Goal: Transaction & Acquisition: Book appointment/travel/reservation

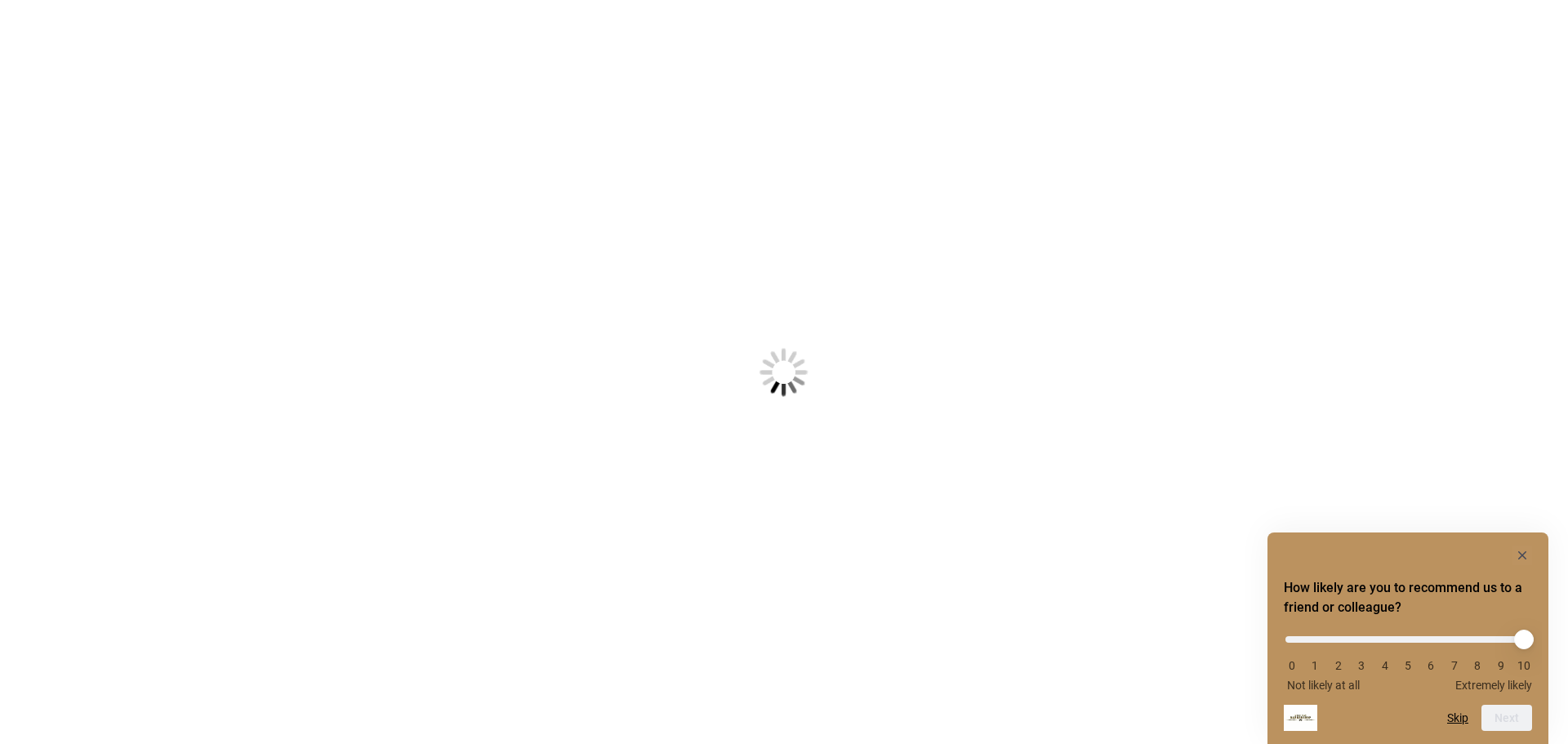
click at [562, 313] on div at bounding box center [784, 372] width 1568 height 744
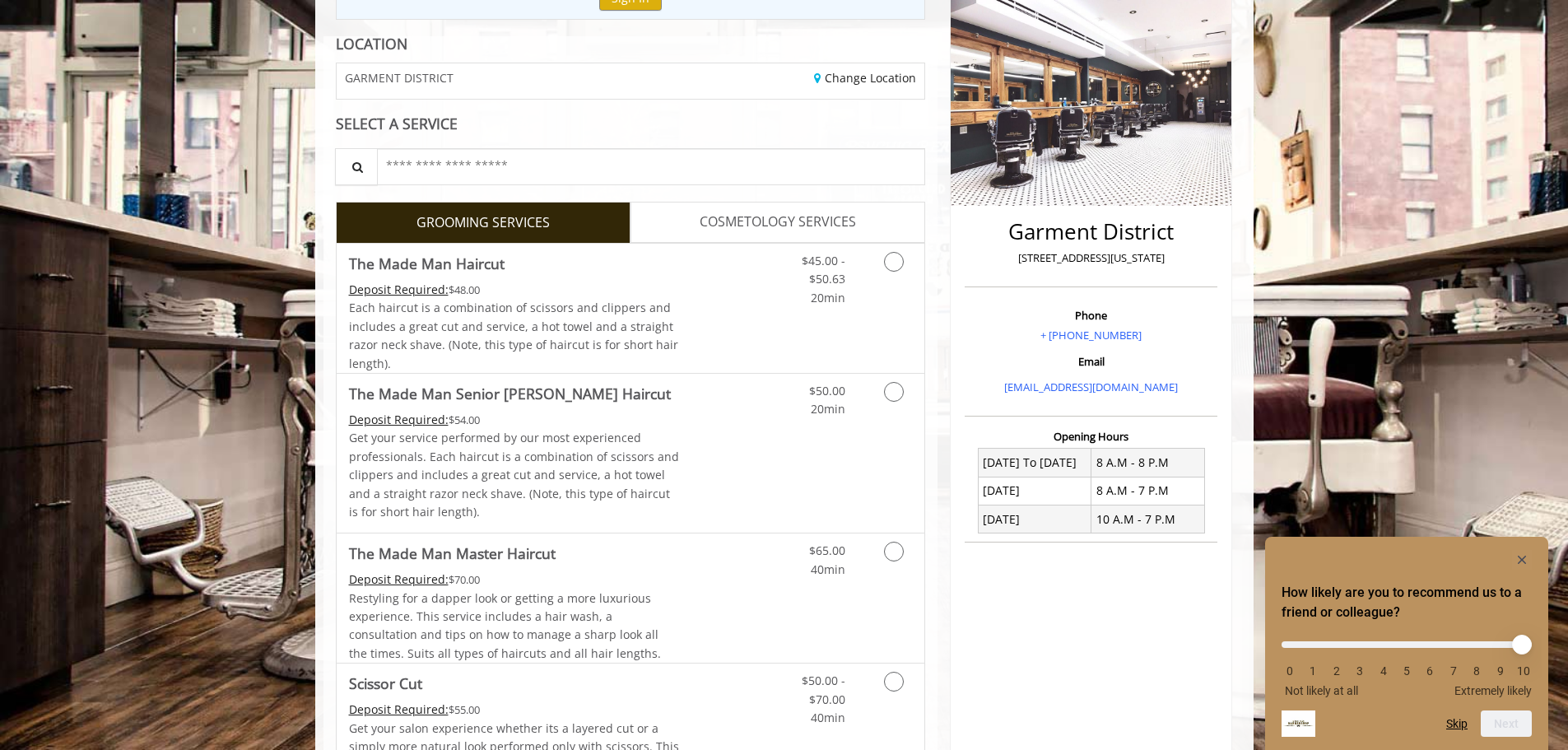
scroll to position [247, 0]
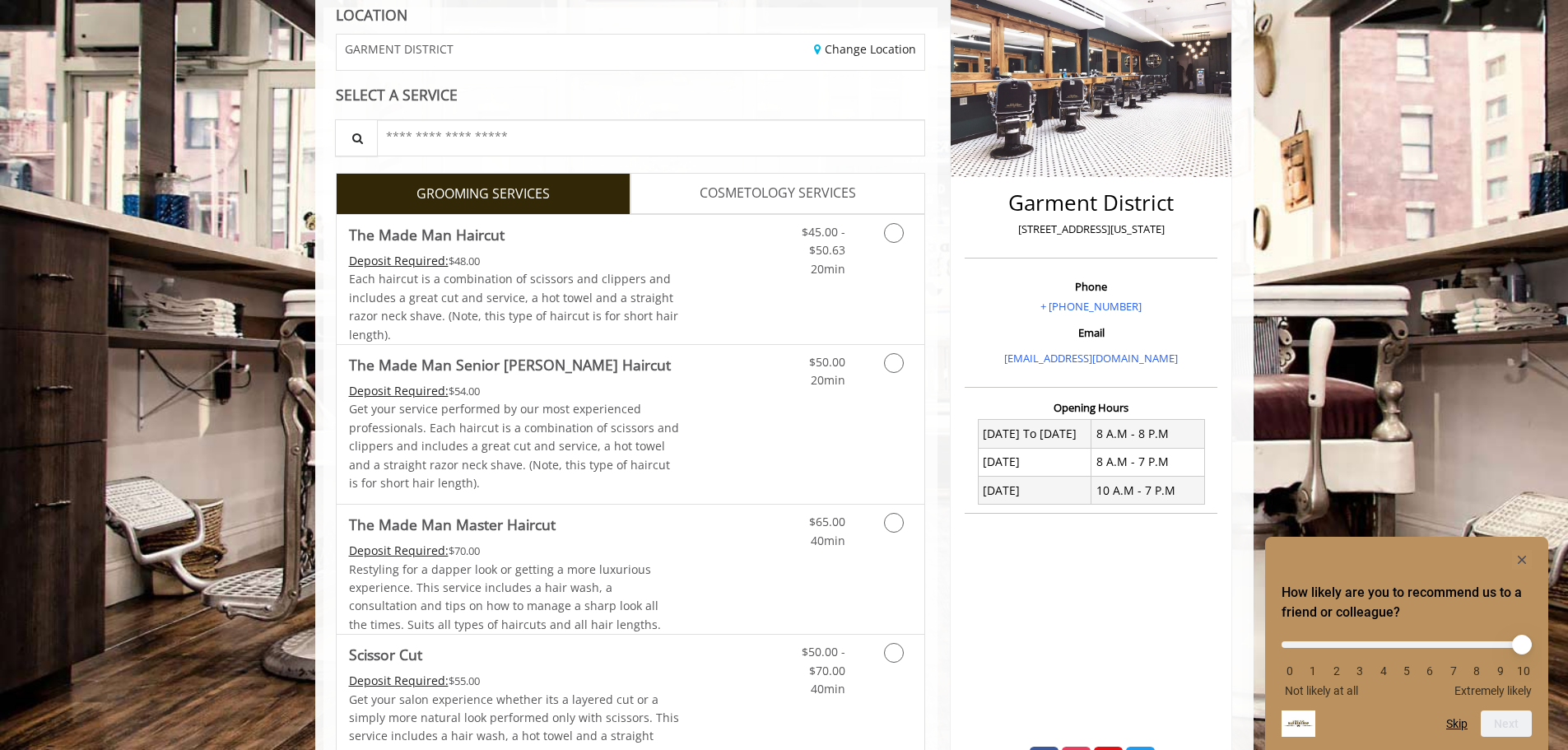
click at [764, 196] on span "COSMETOLOGY SERVICES" at bounding box center [778, 194] width 156 height 22
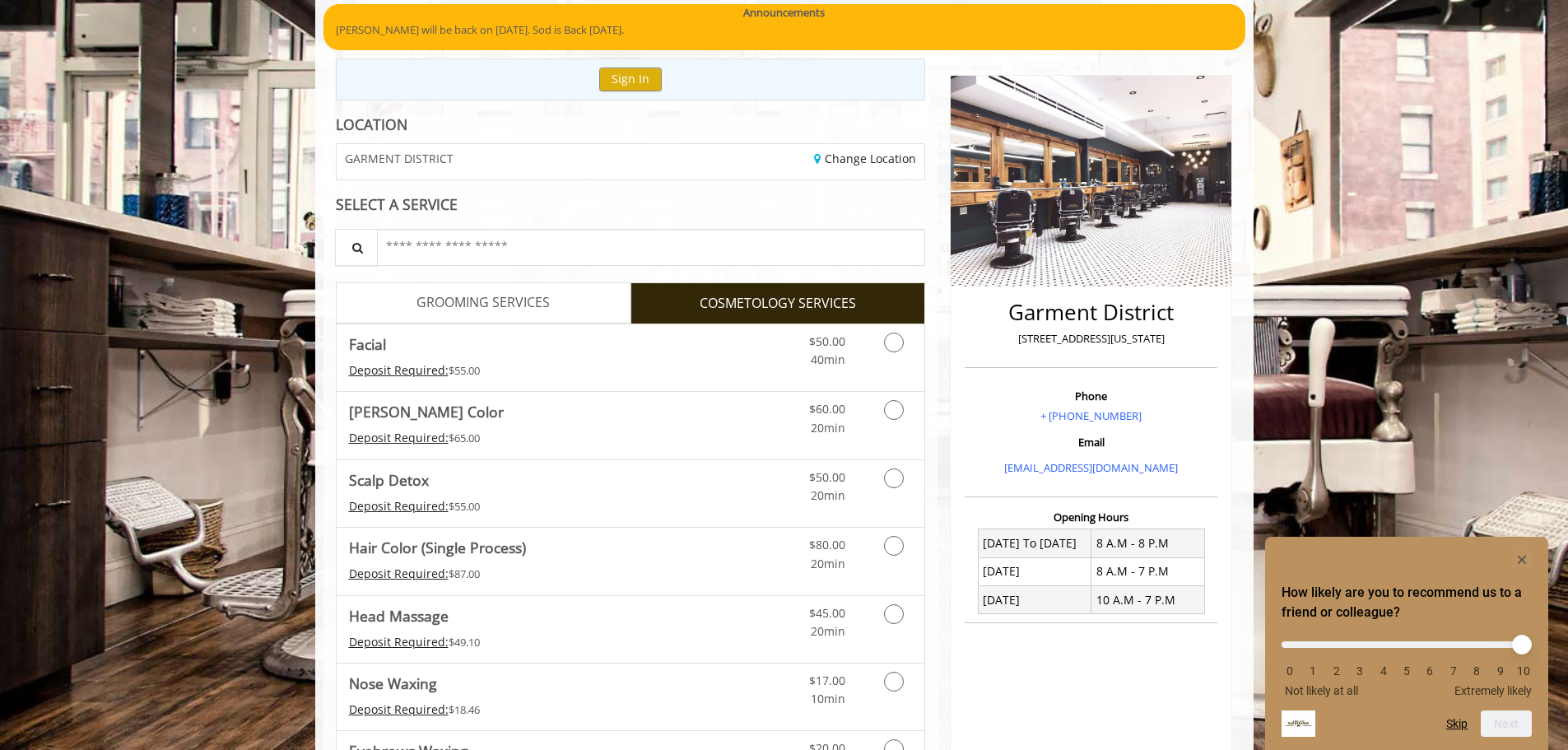
scroll to position [165, 0]
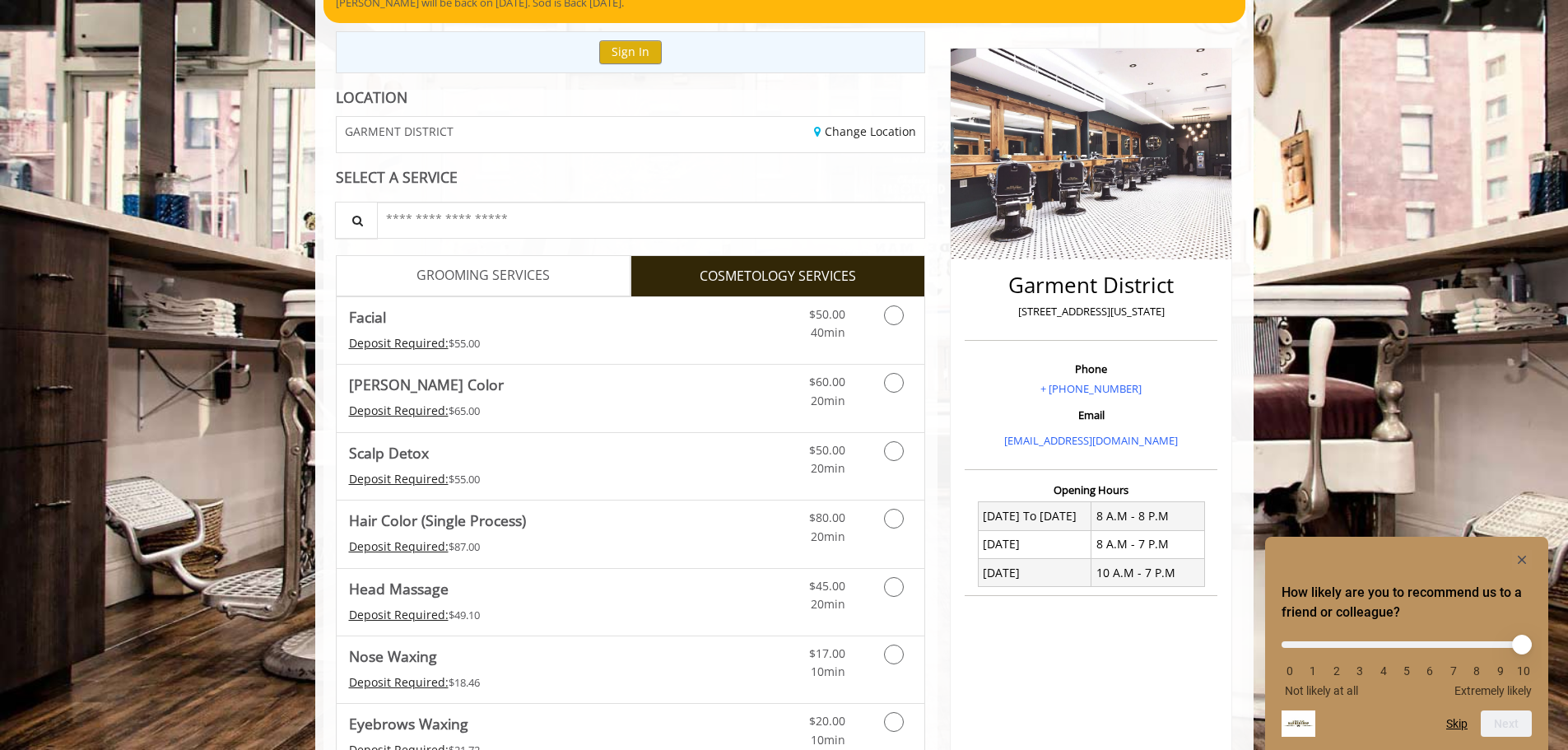
click at [508, 271] on span "GROOMING SERVICES" at bounding box center [483, 276] width 133 height 22
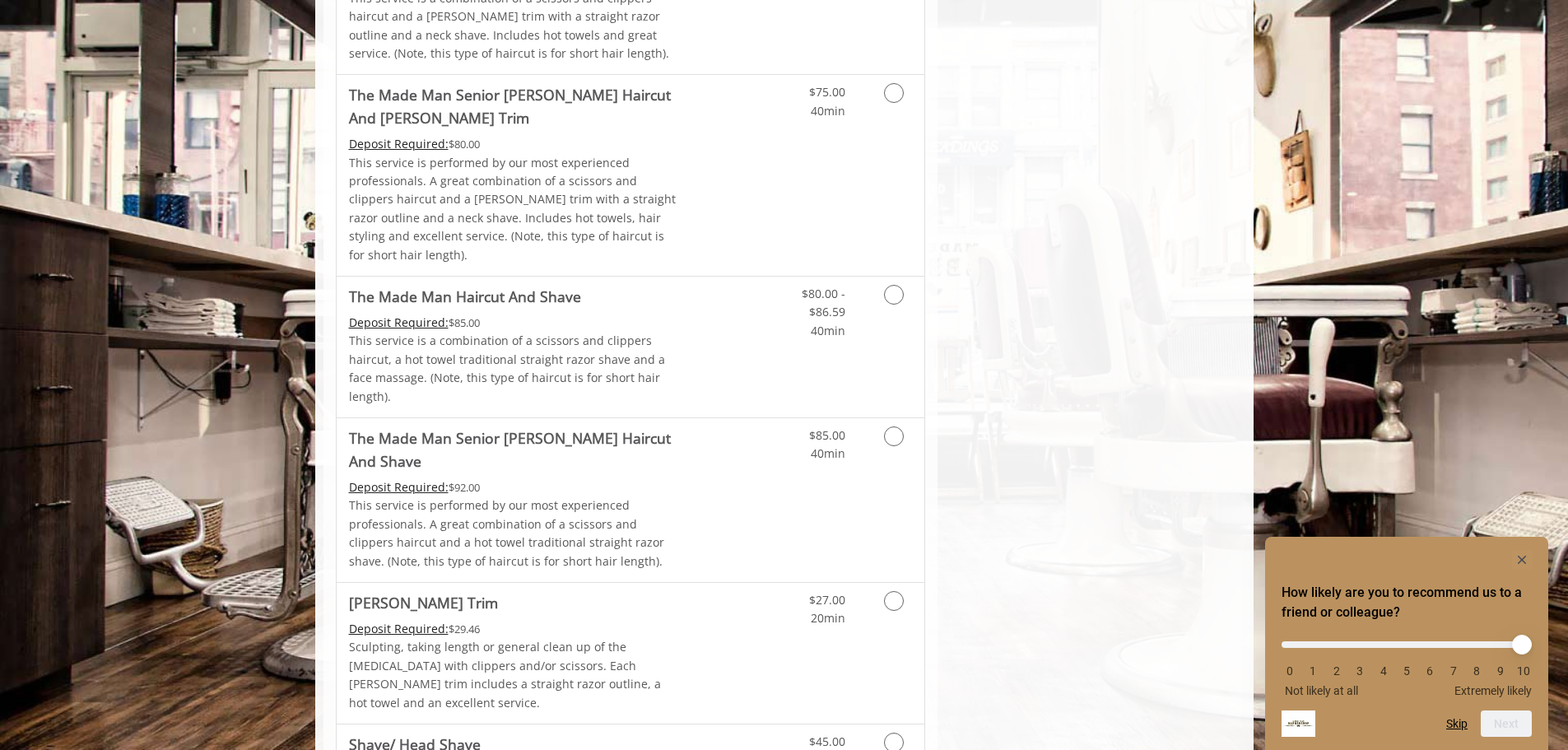
scroll to position [1564, 0]
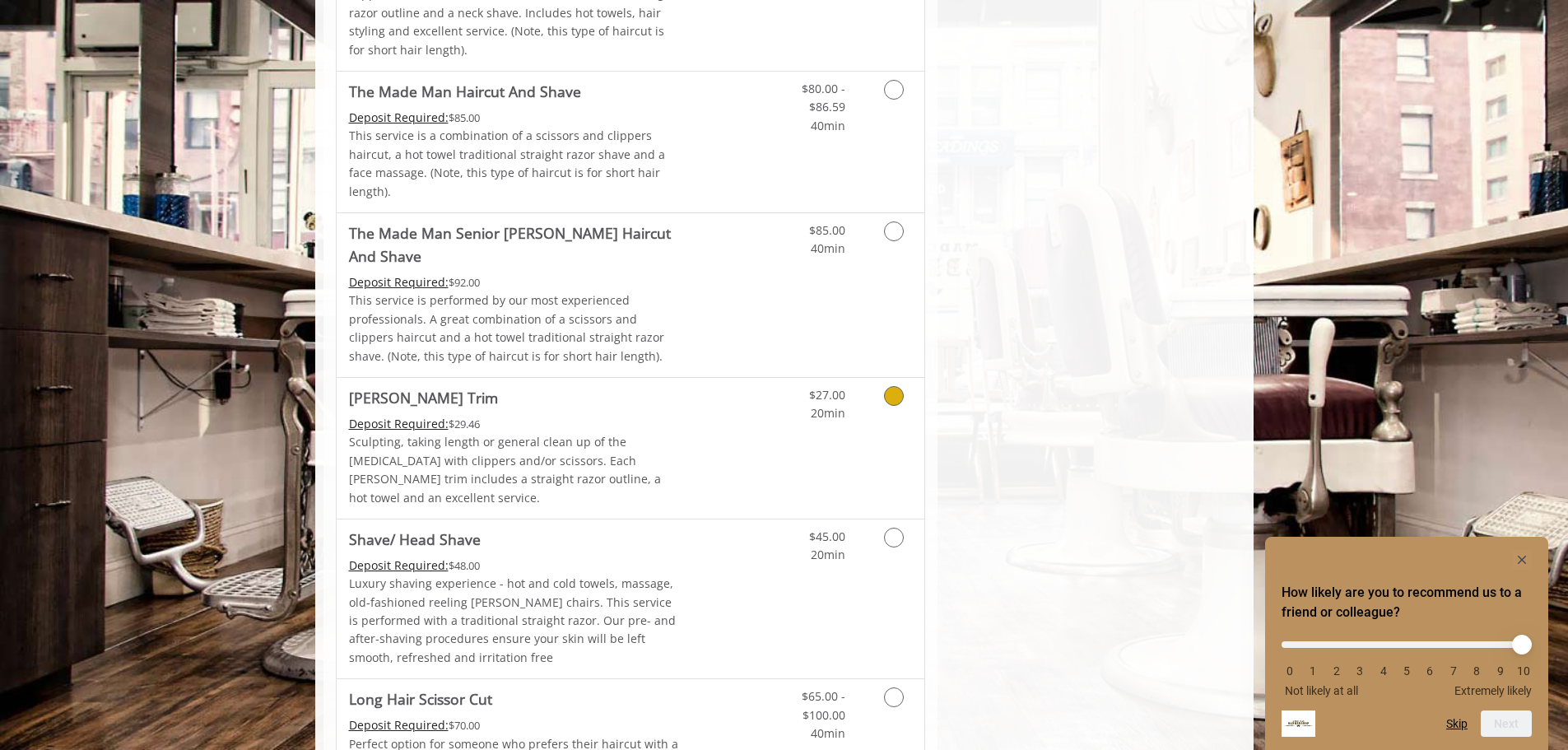
click at [744, 378] on link "Discounted Price" at bounding box center [728, 448] width 98 height 141
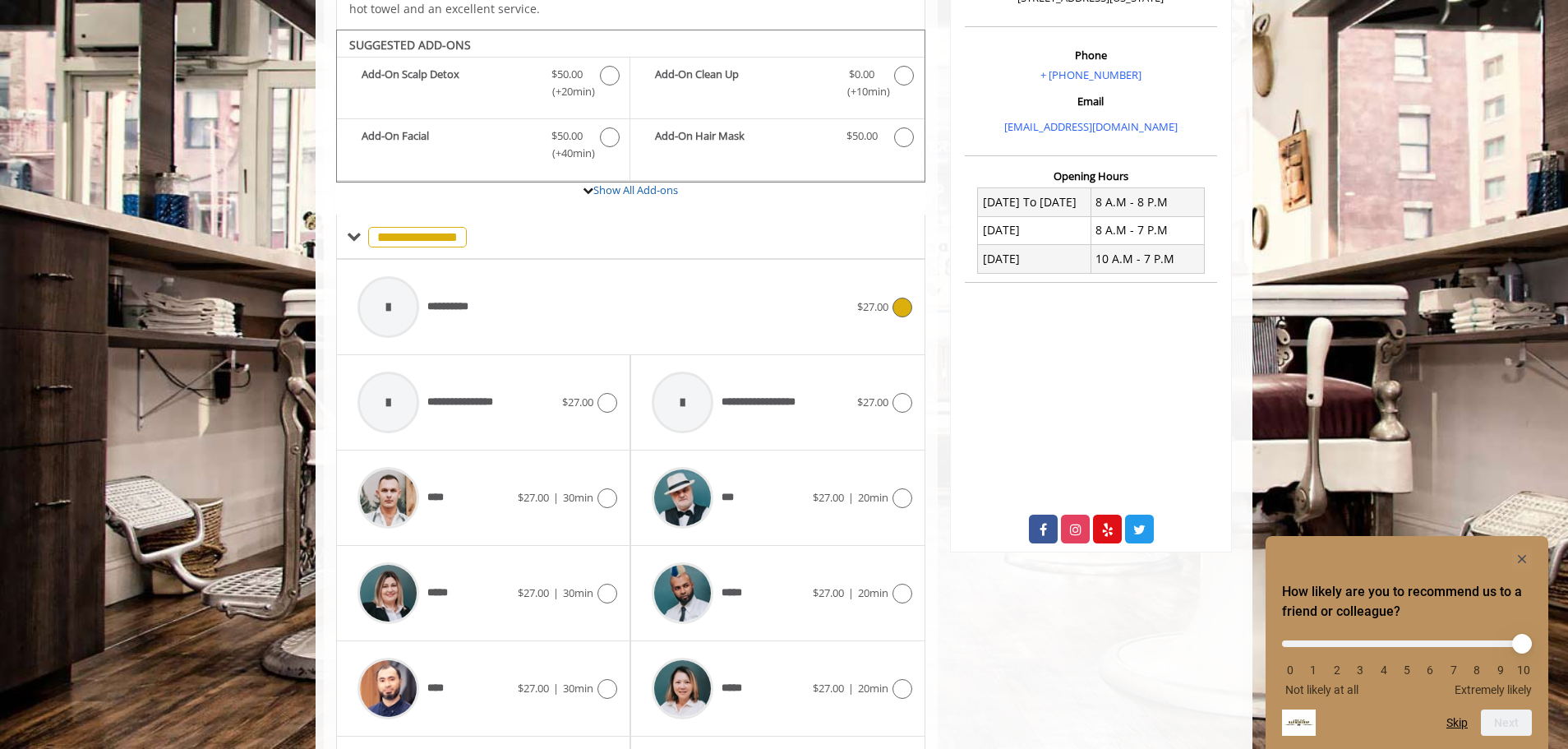
scroll to position [489, 0]
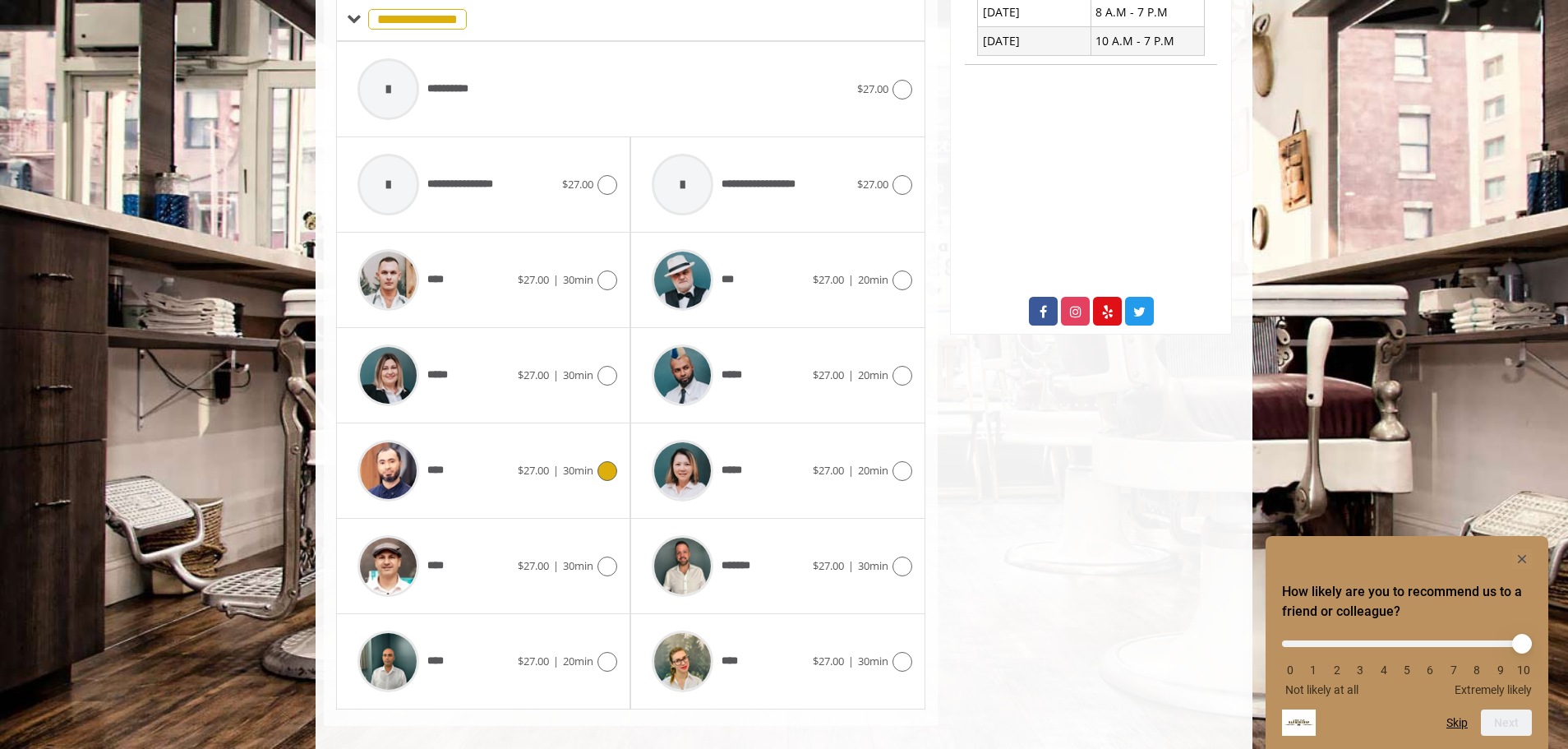
click at [528, 463] on span "$27.00" at bounding box center [533, 471] width 32 height 15
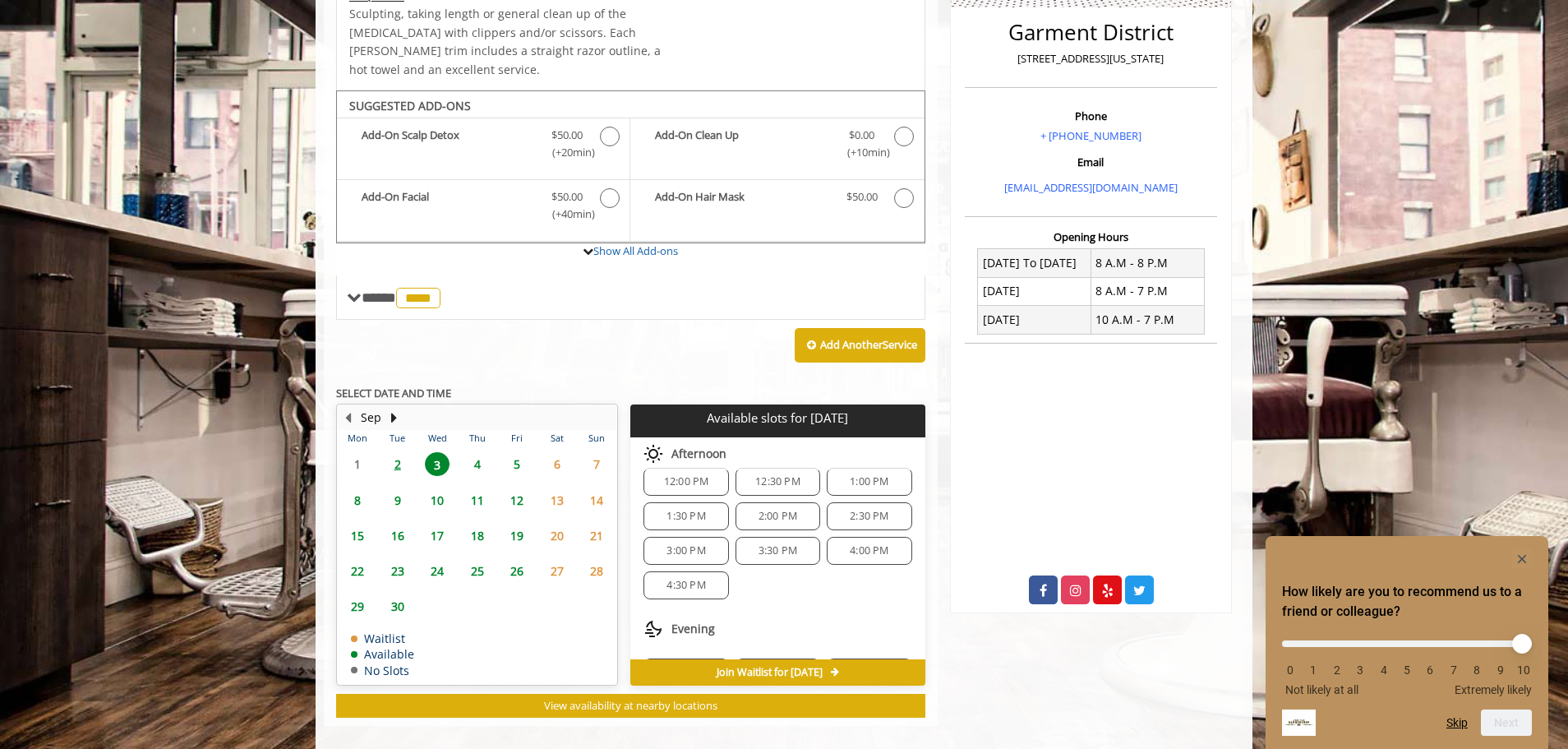
scroll to position [212, 0]
click at [405, 452] on span "2" at bounding box center [398, 464] width 25 height 24
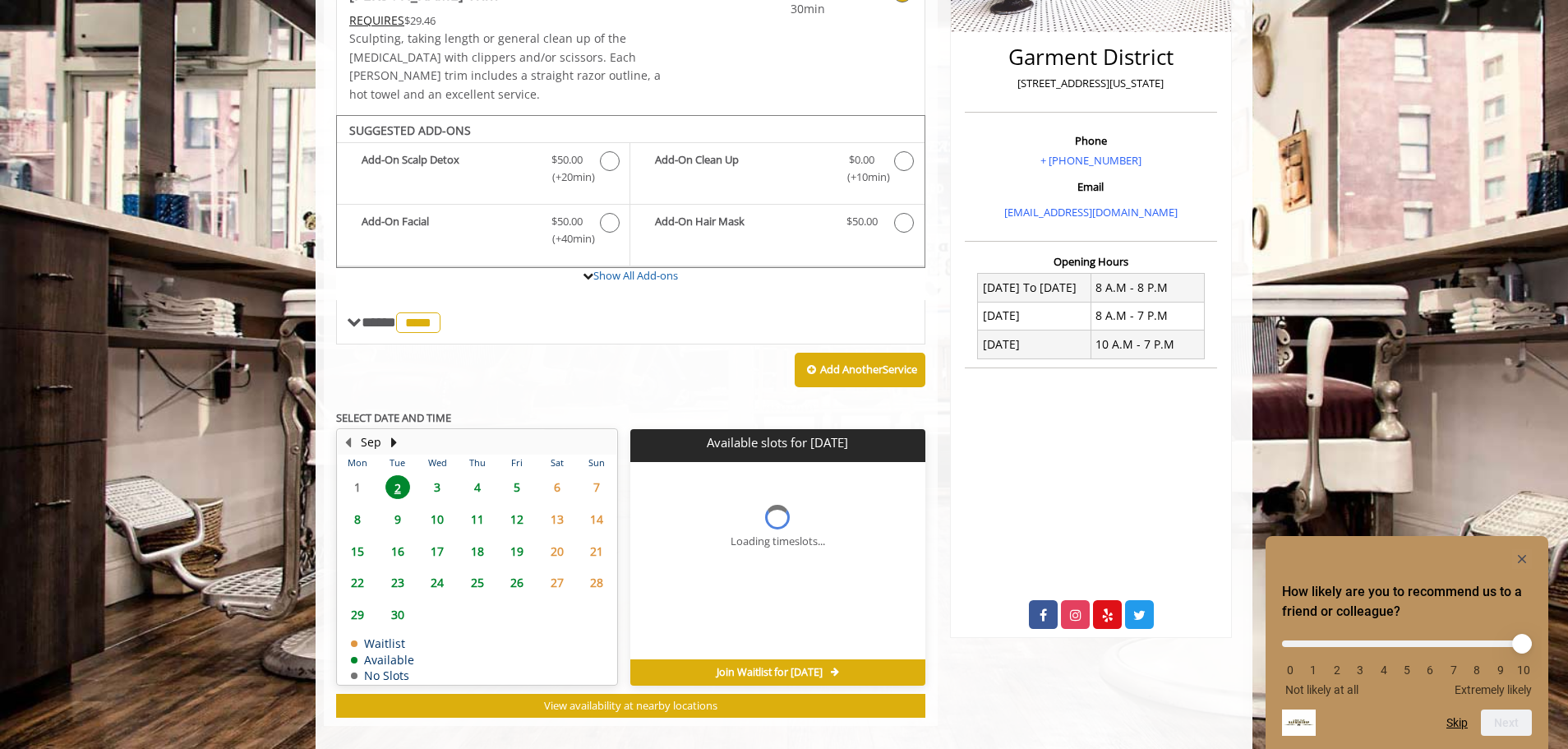
scroll to position [0, 0]
click at [436, 476] on span "3" at bounding box center [437, 487] width 25 height 24
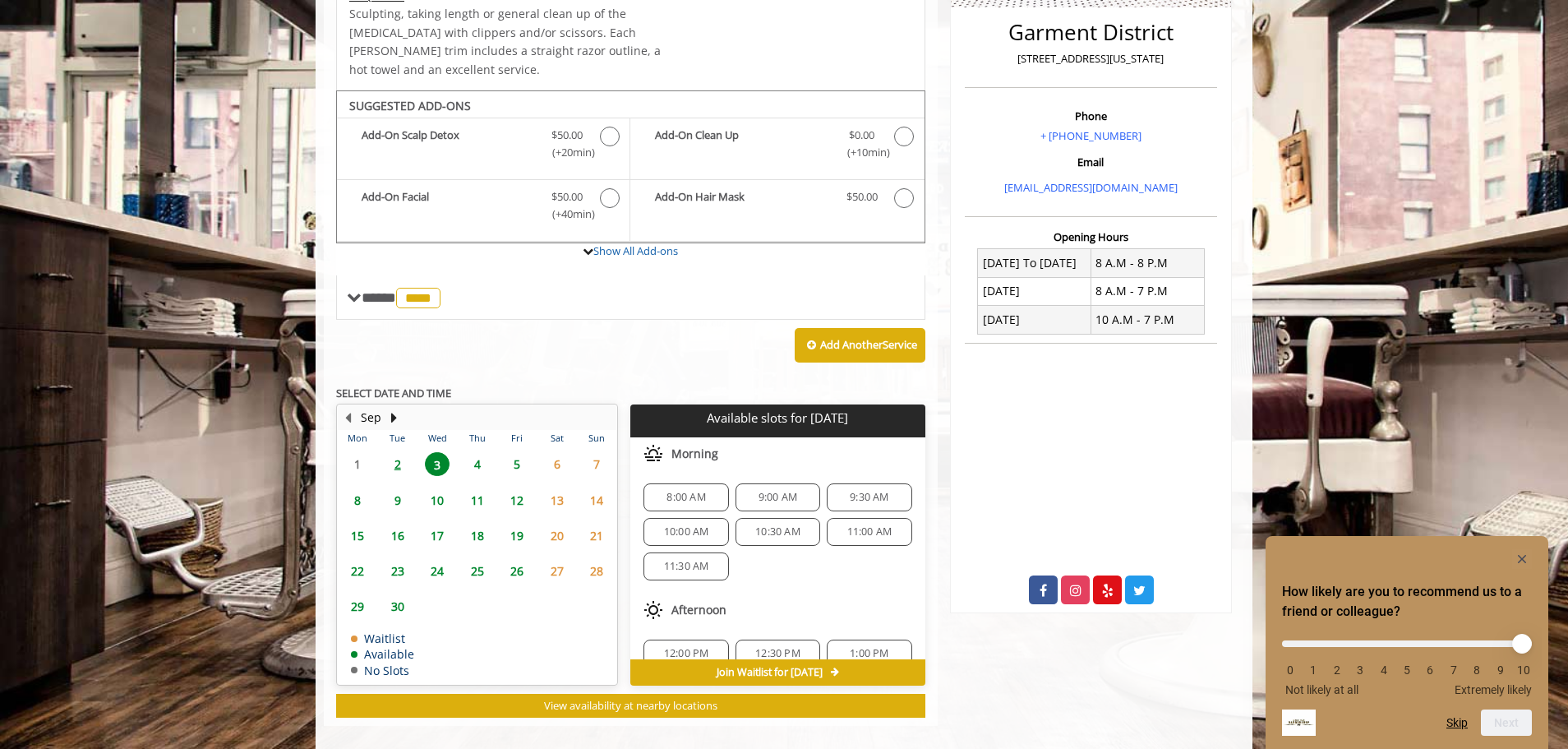
click at [559, 452] on span "6" at bounding box center [558, 464] width 25 height 24
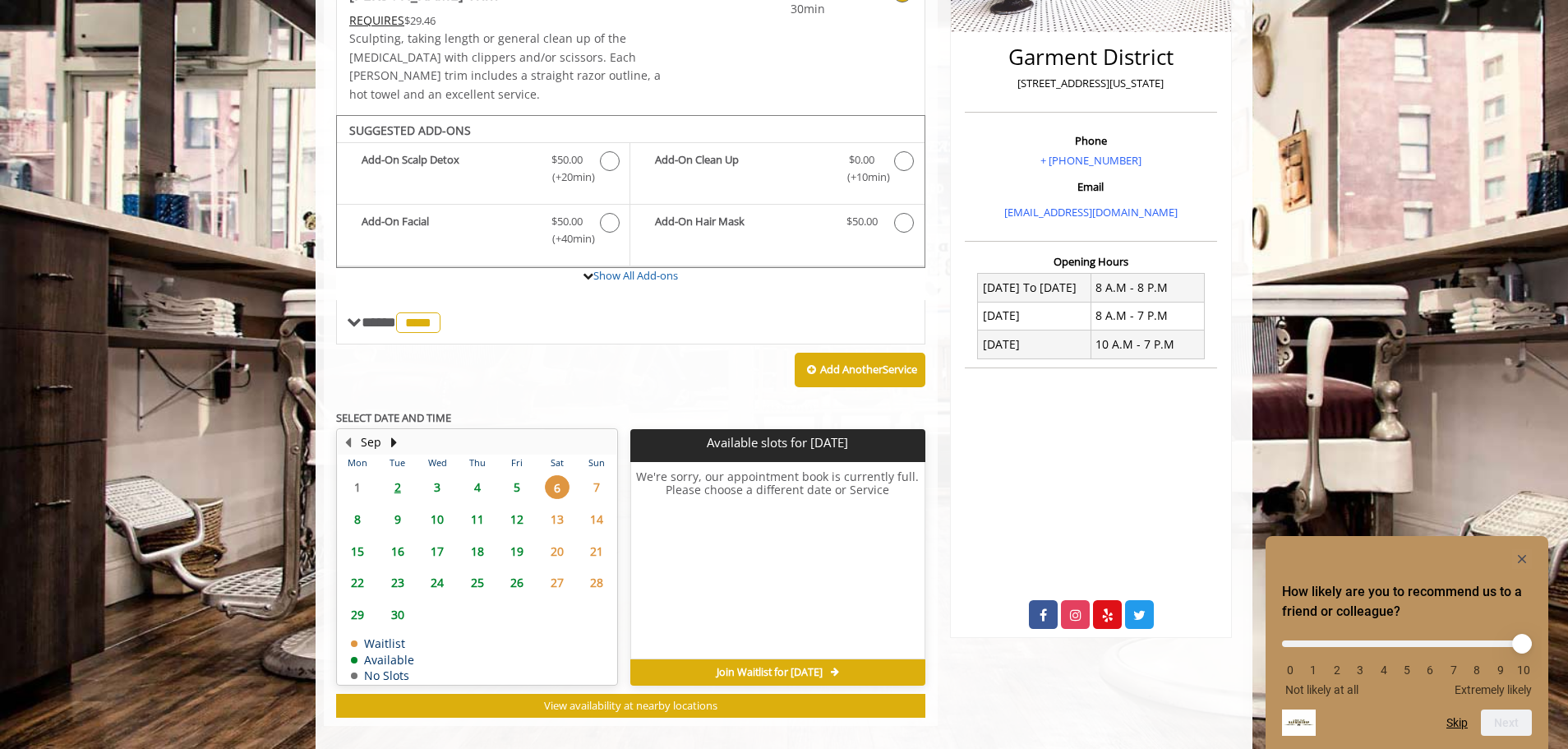
click at [487, 476] on span "4" at bounding box center [478, 487] width 25 height 24
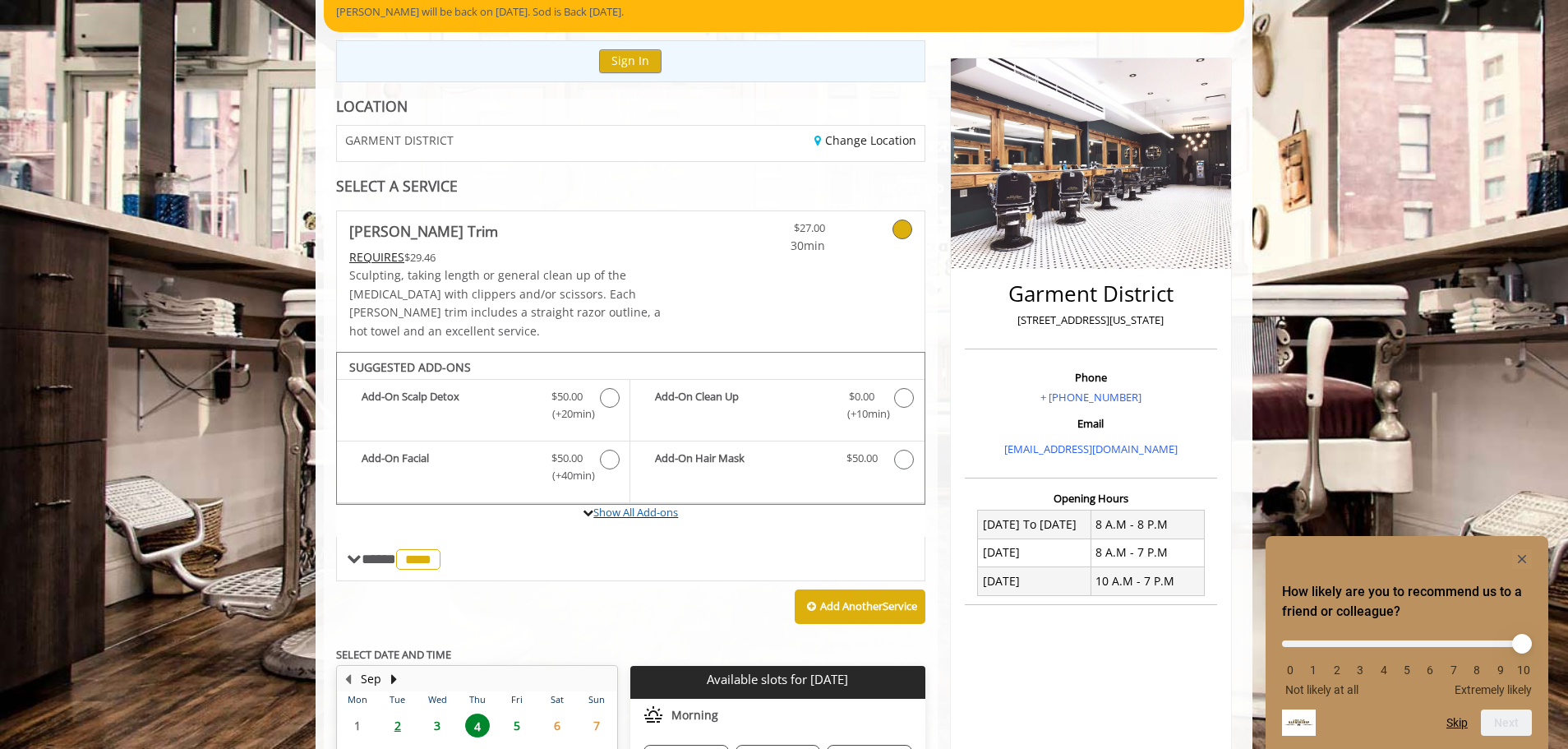
scroll to position [145, 0]
